Goal: Task Accomplishment & Management: Manage account settings

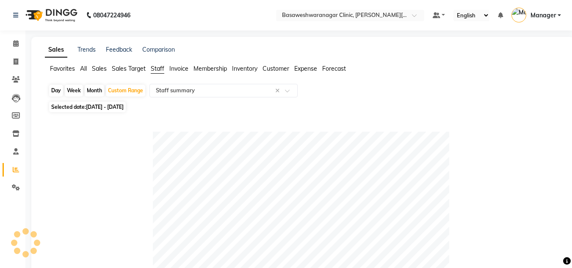
select select "full_report"
select select "csv"
click at [15, 187] on icon at bounding box center [16, 187] width 8 height 6
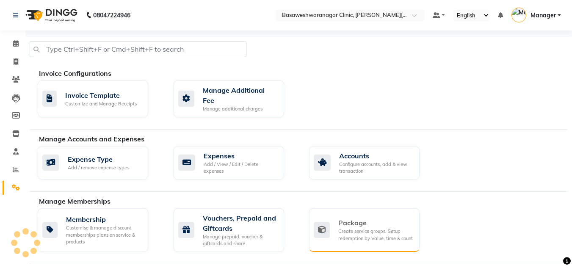
click at [364, 218] on div "Package" at bounding box center [375, 223] width 74 height 10
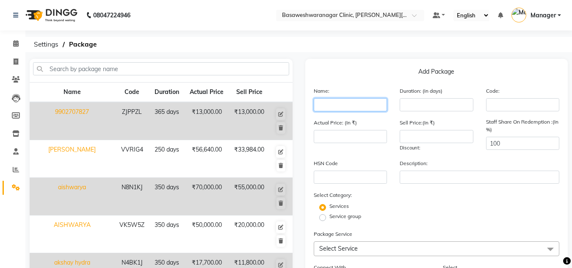
click at [366, 105] on input "text" at bounding box center [351, 104] width 74 height 13
type input "vinutha hydra"
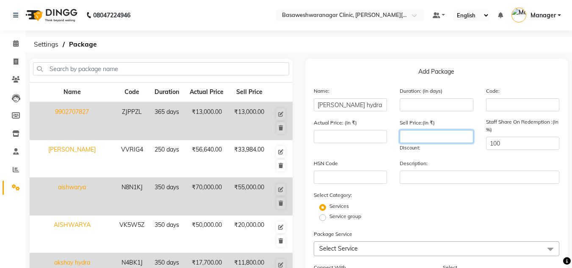
click at [449, 135] on input "number" at bounding box center [436, 136] width 74 height 13
click at [433, 102] on input "number" at bounding box center [436, 104] width 74 height 13
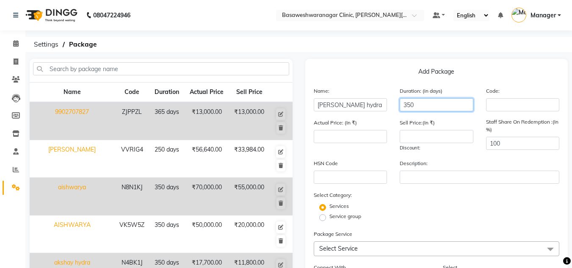
type input "350"
click at [346, 140] on input "number" at bounding box center [351, 136] width 74 height 13
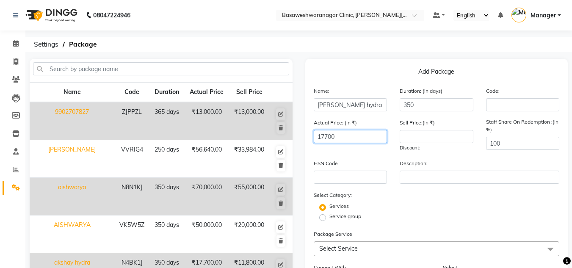
type input "17700"
click at [414, 140] on input "number" at bounding box center [436, 136] width 74 height 13
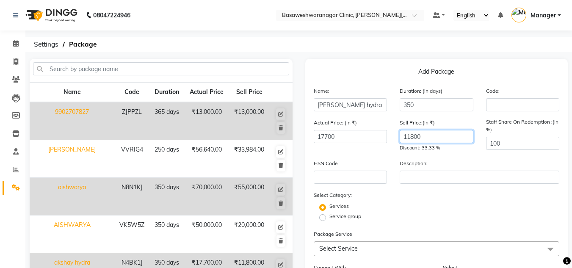
type input "11800"
click at [322, 102] on input "vinutha hydra" at bounding box center [351, 104] width 74 height 13
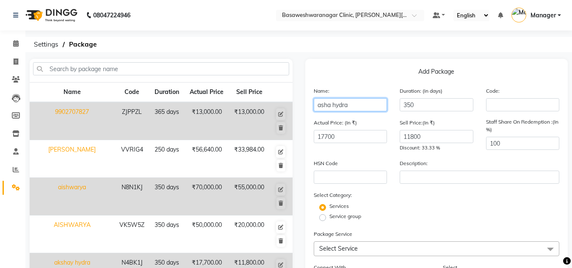
type input "asha hydra"
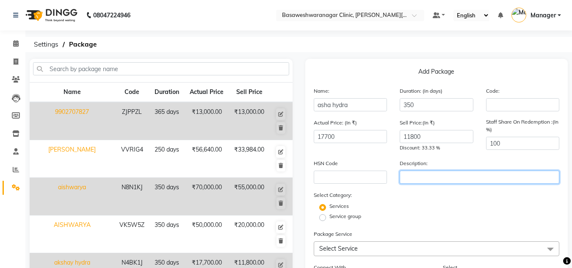
click at [430, 178] on input "text" at bounding box center [479, 177] width 160 height 13
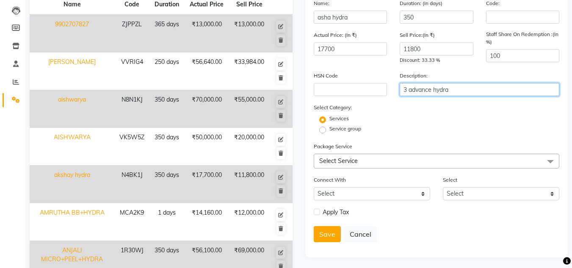
scroll to position [89, 0]
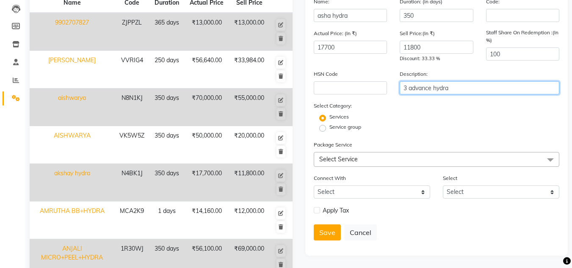
type input "3 advance hydra"
click at [356, 164] on span "Select Service" at bounding box center [437, 159] width 246 height 15
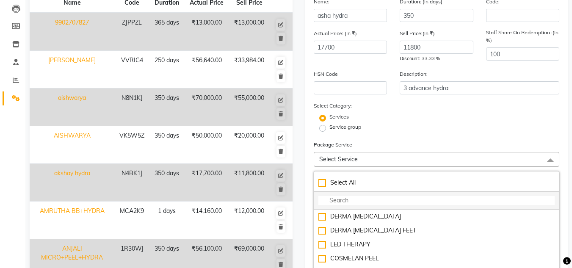
click at [333, 199] on input "multiselect-search" at bounding box center [436, 200] width 237 height 9
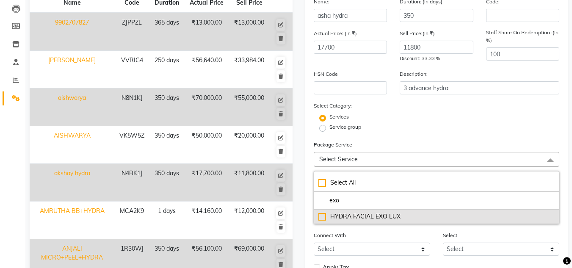
type input "exo"
click at [350, 215] on div "HYDRA FACIAL EXO LUX" at bounding box center [436, 216] width 237 height 9
checkbox input "true"
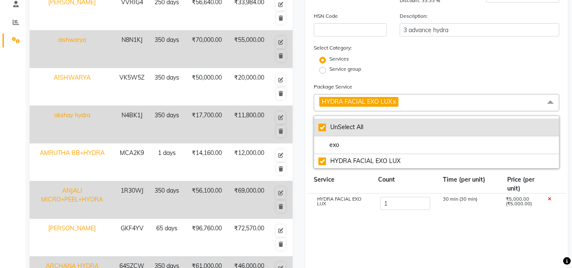
scroll to position [148, 0]
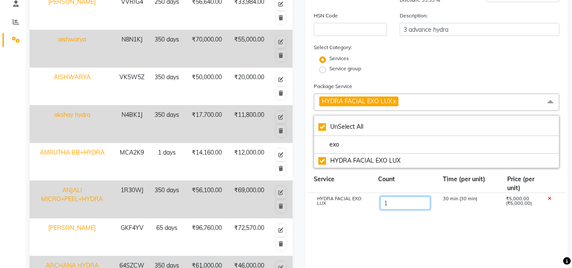
click at [396, 203] on input "1" at bounding box center [405, 202] width 50 height 13
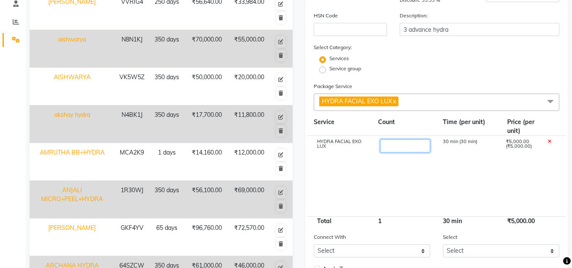
type input "3"
click at [487, 191] on cdk-virtual-scroll-viewport "HYDRA FACIAL EXO LUX 3 90 min (30 min) ₹15,000.00 (₹5,000.00)" at bounding box center [437, 176] width 246 height 80
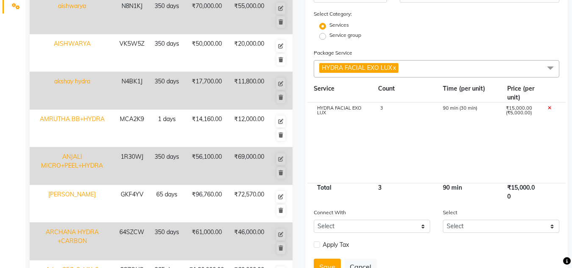
scroll to position [251, 0]
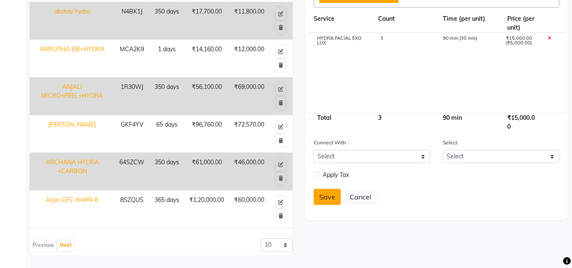
click at [324, 196] on button "Save" at bounding box center [327, 197] width 27 height 16
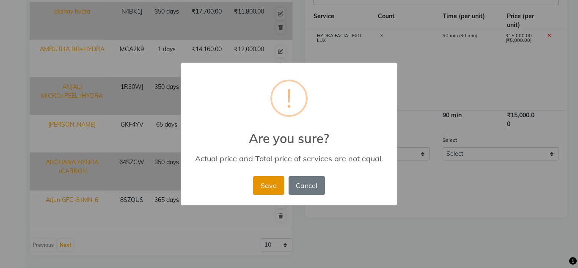
click at [270, 186] on button "Save" at bounding box center [268, 185] width 31 height 19
select select
checkbox input "false"
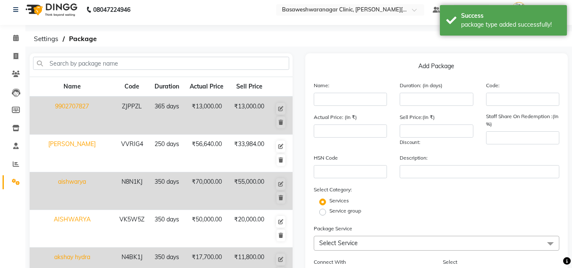
scroll to position [0, 0]
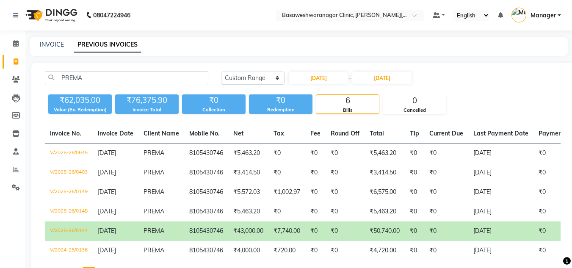
select select "range"
click at [62, 74] on input "PREMA" at bounding box center [126, 77] width 163 height 13
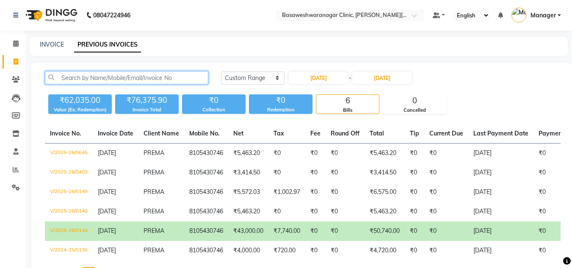
click at [62, 74] on input "text" at bounding box center [126, 77] width 163 height 13
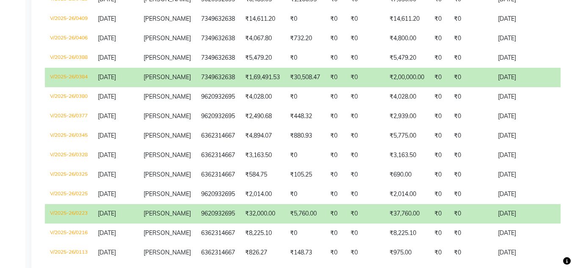
scroll to position [417, 0]
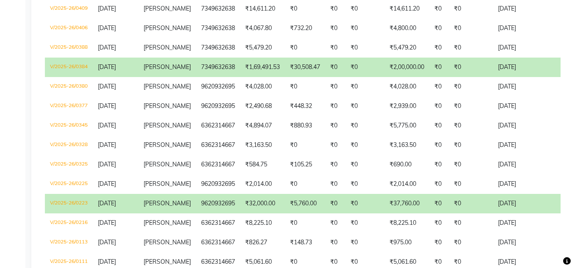
type input "[PERSON_NAME]"
click at [196, 68] on td "7349632638" at bounding box center [218, 67] width 44 height 19
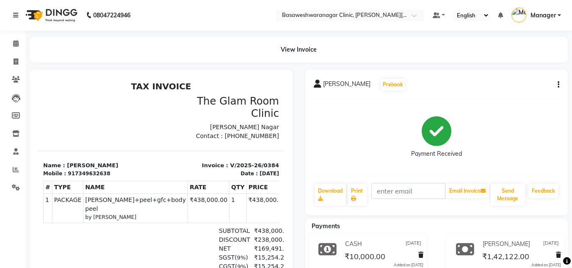
click at [85, 170] on div "917349632638" at bounding box center [89, 174] width 42 height 8
copy div "917349632638"
click at [20, 61] on span at bounding box center [15, 62] width 15 height 10
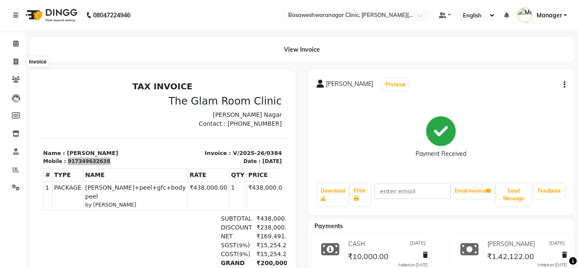
select select "7441"
select select "service"
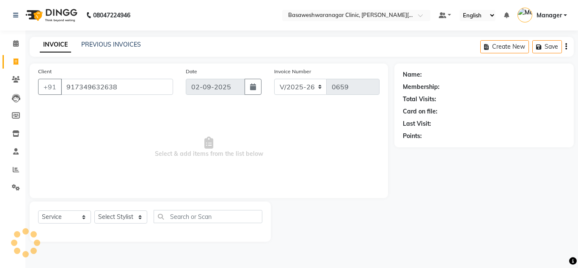
type input "917349632638"
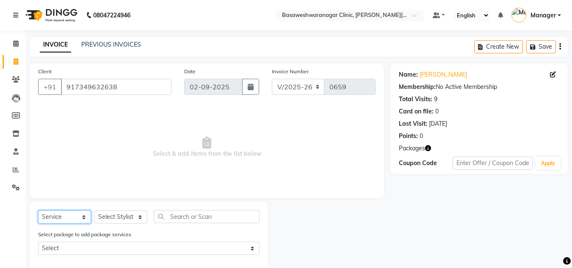
click at [70, 220] on select "Select Service Product Membership Package Voucher Prepaid Gift Card" at bounding box center [64, 216] width 53 height 13
select select "package"
click at [38, 210] on select "Select Service Product Membership Package Voucher Prepaid Gift Card" at bounding box center [64, 216] width 53 height 13
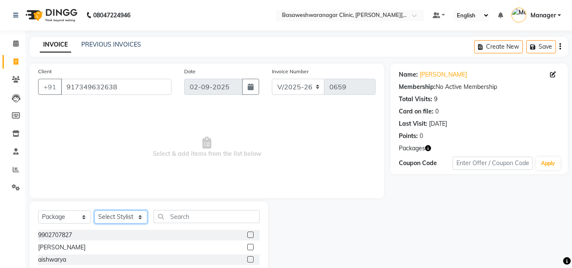
click at [119, 215] on select "Select Stylist Dr.Jabin DR MEHJABIN JAYSHREE Manager NAVYA RAJEESHA SANSKRUTHI …" at bounding box center [120, 216] width 53 height 13
select select "65321"
click at [94, 210] on select "Select Stylist Dr.Jabin DR MEHJABIN JAYSHREE Manager NAVYA RAJEESHA SANSKRUTHI …" at bounding box center [120, 216] width 53 height 13
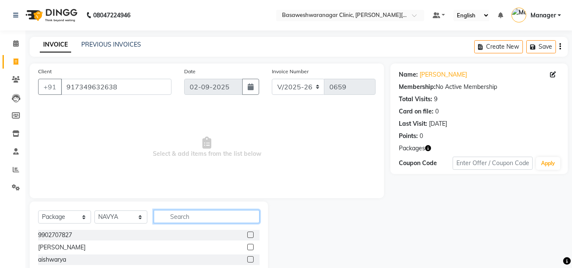
click at [183, 215] on input "text" at bounding box center [207, 216] width 106 height 13
type input "asha"
click at [252, 237] on label at bounding box center [250, 234] width 6 height 6
click at [252, 237] on input "checkbox" at bounding box center [250, 235] width 6 height 6
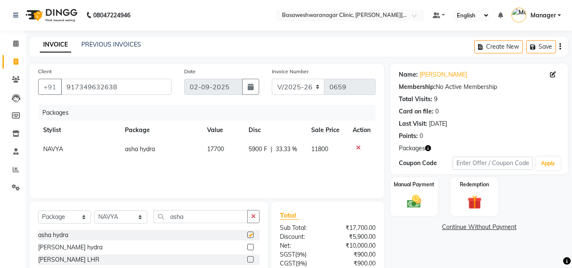
checkbox input "false"
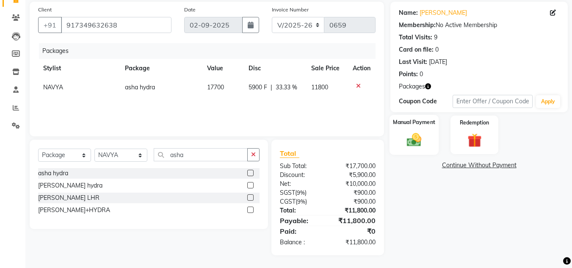
click at [416, 140] on img at bounding box center [414, 140] width 24 height 17
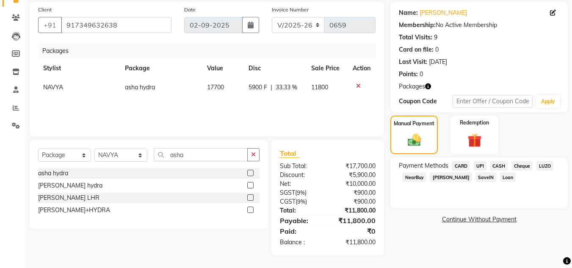
click at [477, 165] on span "UPI" at bounding box center [479, 166] width 13 height 10
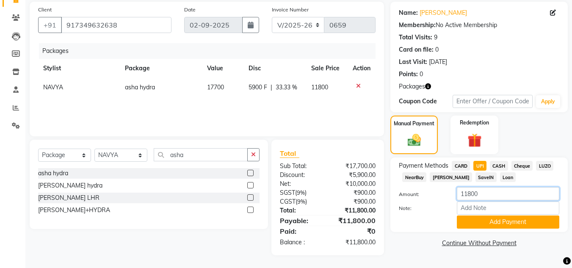
click at [466, 190] on input "11800" at bounding box center [508, 193] width 102 height 13
type input "7500"
click at [476, 226] on button "Add Payment" at bounding box center [508, 221] width 102 height 13
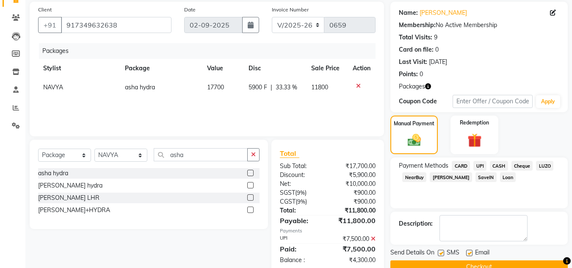
scroll to position [80, 0]
